Goal: Navigation & Orientation: Find specific page/section

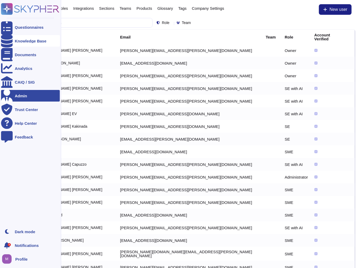
click at [14, 44] on div "Knowledge Base" at bounding box center [30, 41] width 59 height 12
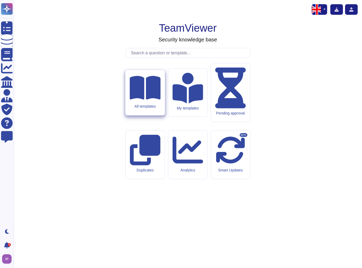
click at [140, 100] on icon at bounding box center [145, 88] width 31 height 24
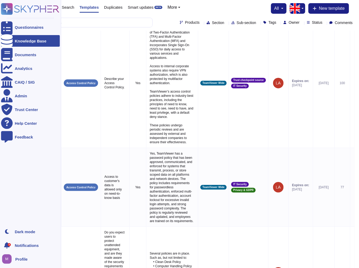
scroll to position [21, 0]
click at [5, 26] on icon at bounding box center [7, 28] width 12 height 16
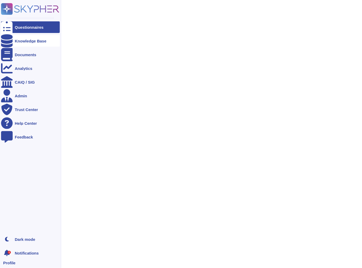
click at [12, 40] on div at bounding box center [7, 41] width 12 height 12
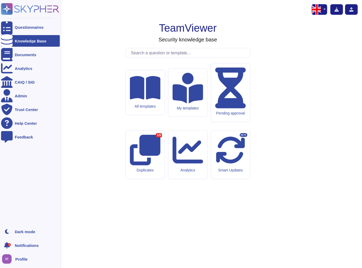
click at [4, 250] on div "5" at bounding box center [7, 245] width 12 height 12
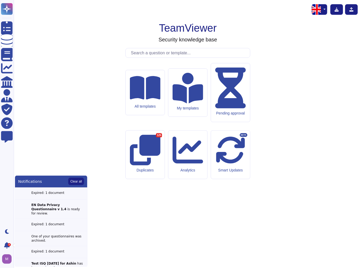
click at [65, 155] on div "TeamViewer Security knowledge base All templates My templates Pending approval …" at bounding box center [188, 133] width 340 height 259
